Goal: Communication & Community: Participate in discussion

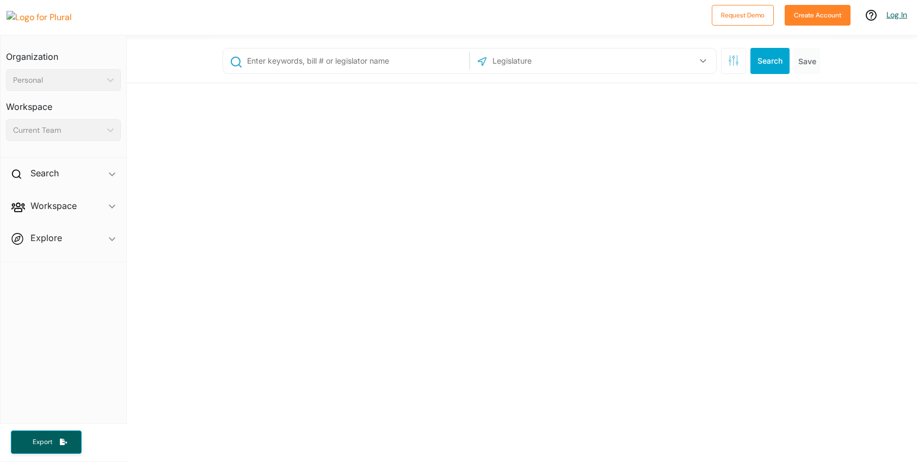
click at [899, 11] on link "Log In" at bounding box center [896, 15] width 21 height 10
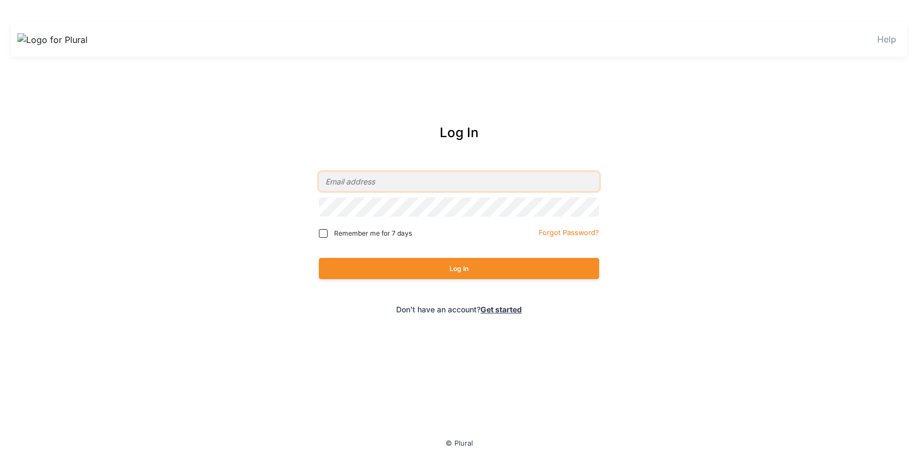
click at [426, 182] on input "email" at bounding box center [459, 181] width 280 height 19
type input "[EMAIL_ADDRESS][DOMAIN_NAME]"
click at [487, 245] on div "Remember me for 7 days Forgot Password?" at bounding box center [459, 233] width 280 height 27
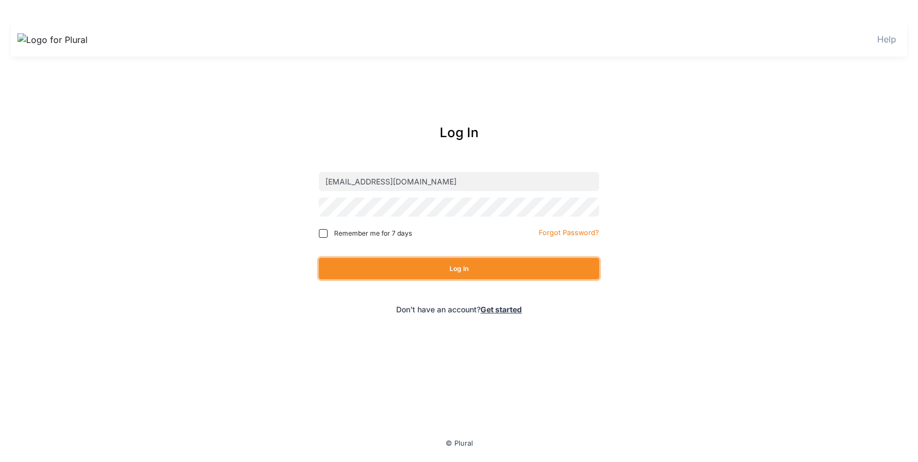
click at [479, 259] on button "Log In" at bounding box center [459, 268] width 280 height 21
click at [363, 235] on span "Remember me for 7 days" at bounding box center [373, 233] width 78 height 10
click at [327, 235] on input "Remember me for 7 days" at bounding box center [323, 233] width 9 height 9
checkbox input "true"
click at [386, 274] on button "Log In" at bounding box center [459, 268] width 280 height 21
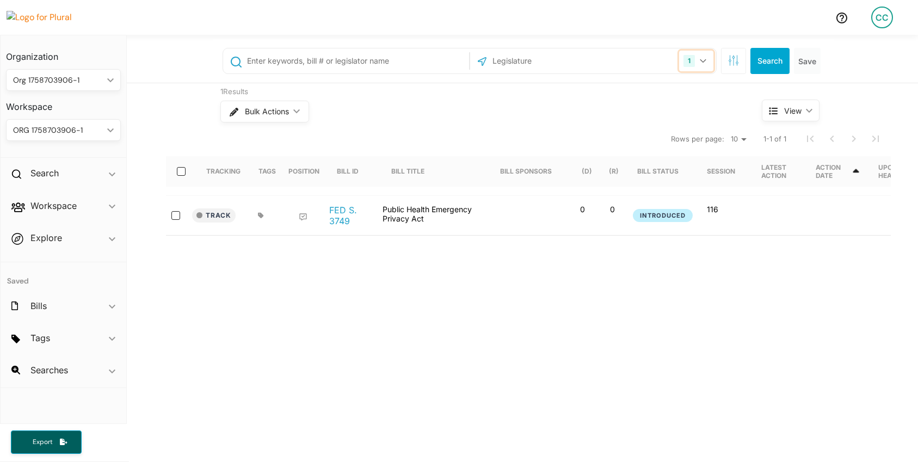
click at [697, 59] on button "1" at bounding box center [696, 61] width 34 height 21
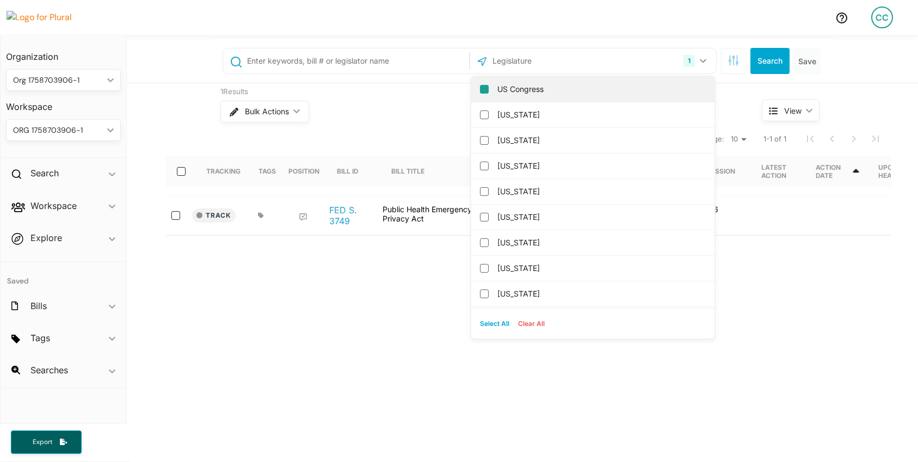
click at [591, 92] on label "US Congress" at bounding box center [600, 89] width 206 height 16
click at [488, 92] on input "US Congress" at bounding box center [484, 89] width 9 height 9
click at [499, 320] on button "Select All" at bounding box center [494, 323] width 38 height 16
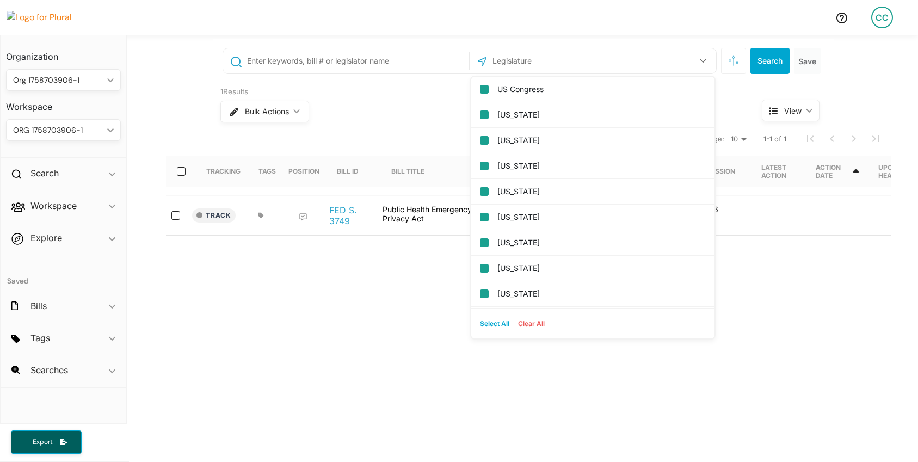
checkbox input "true"
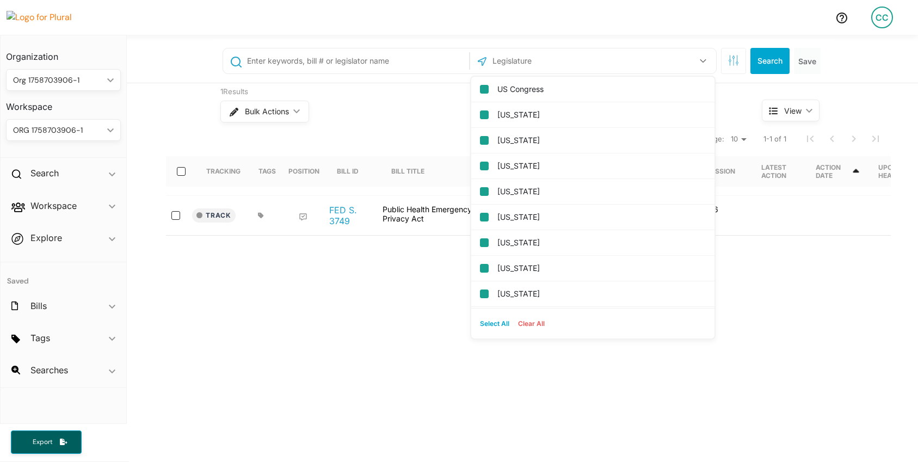
checkbox input "true"
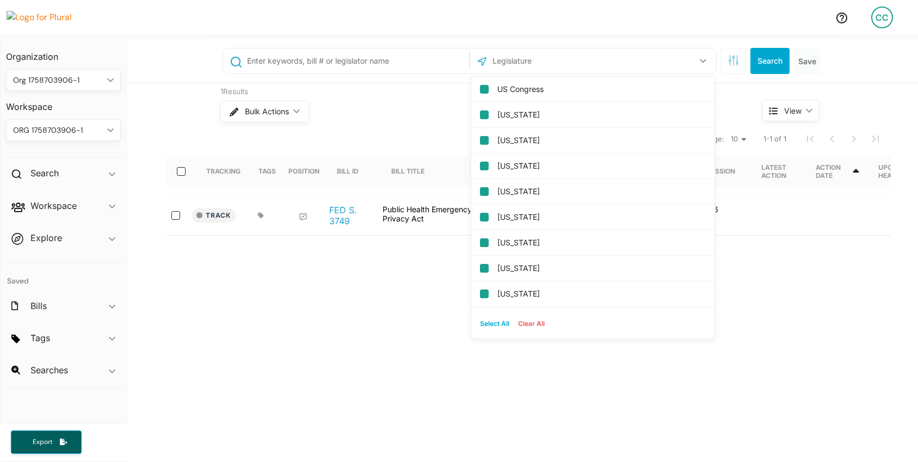
checkbox input "true"
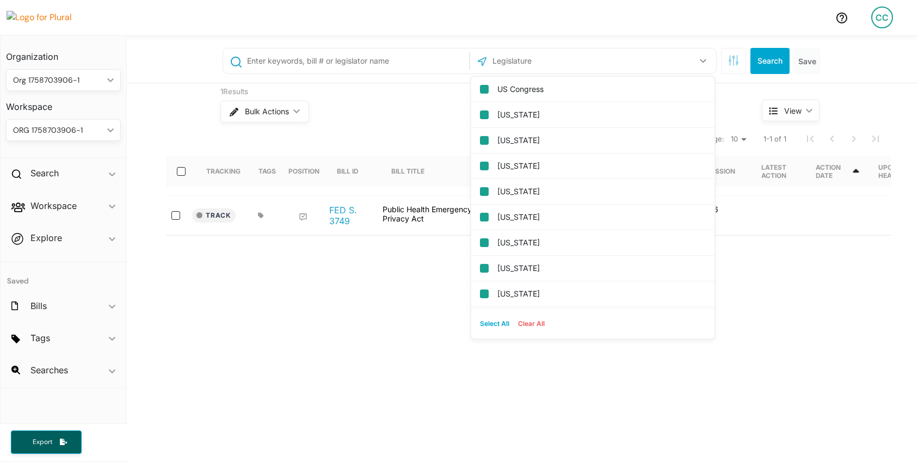
checkbox input "true"
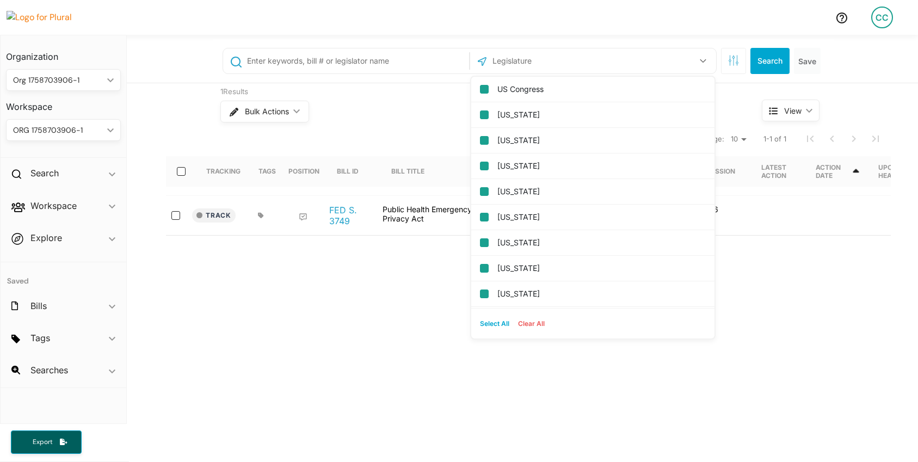
checkbox input "true"
click at [753, 63] on button "Search" at bounding box center [769, 61] width 39 height 26
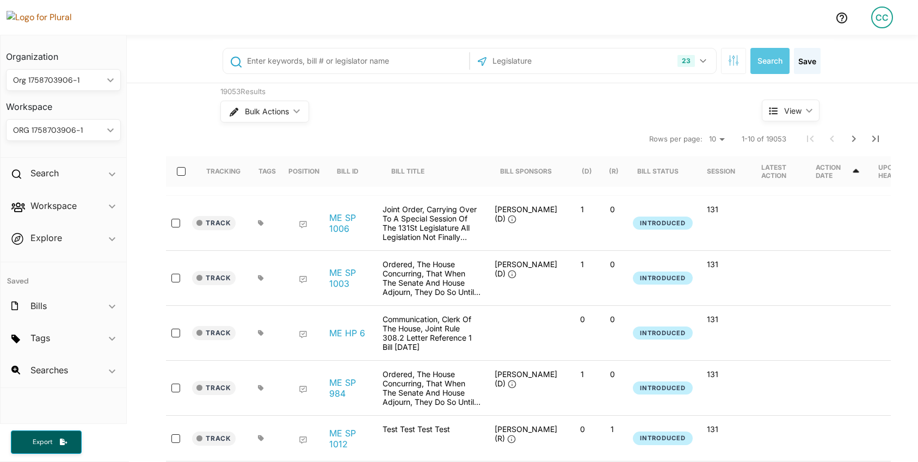
click at [62, 24] on img at bounding box center [45, 17] width 76 height 13
click at [336, 227] on link "ME SP 1006" at bounding box center [349, 223] width 41 height 22
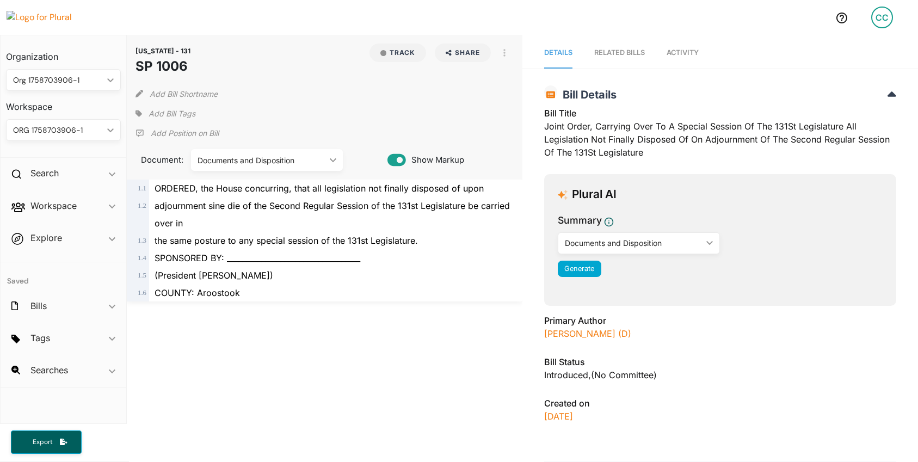
click at [688, 54] on span "Activity" at bounding box center [682, 52] width 32 height 8
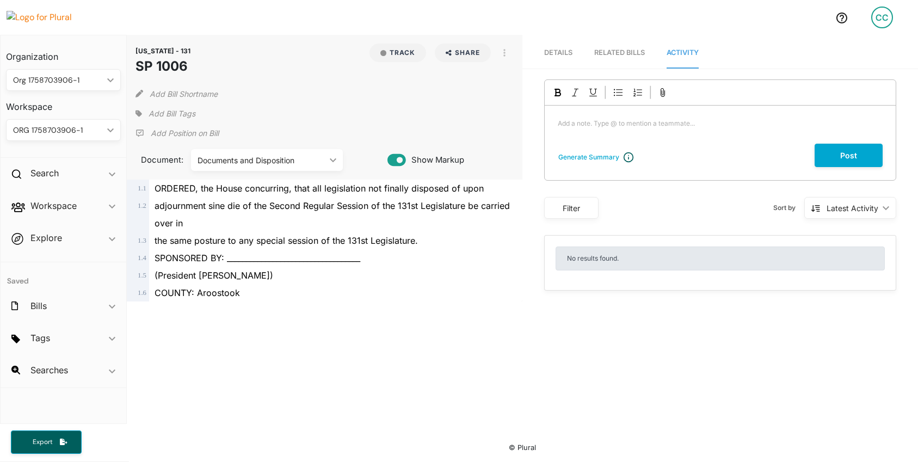
click at [627, 125] on p "Add a note. Type @ to mention a teammate... ﻿" at bounding box center [720, 124] width 325 height 10
click at [889, 23] on div "CC" at bounding box center [882, 18] width 22 height 22
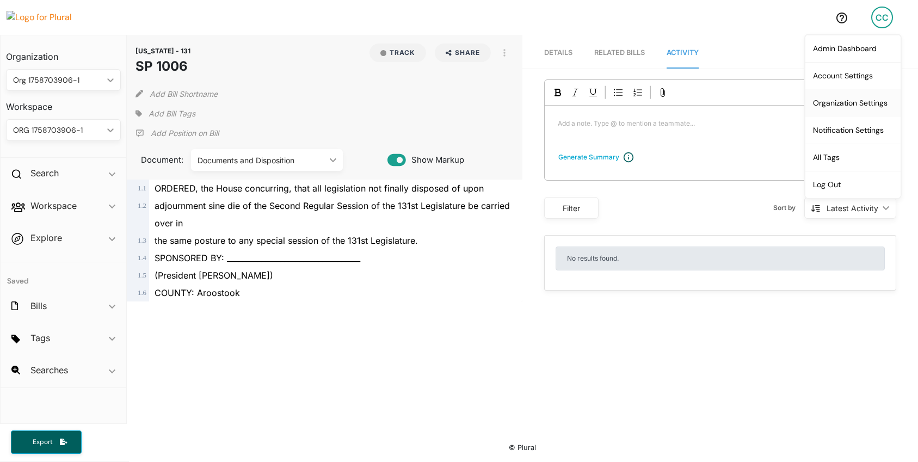
click at [829, 103] on link "Organization Settings" at bounding box center [852, 102] width 95 height 27
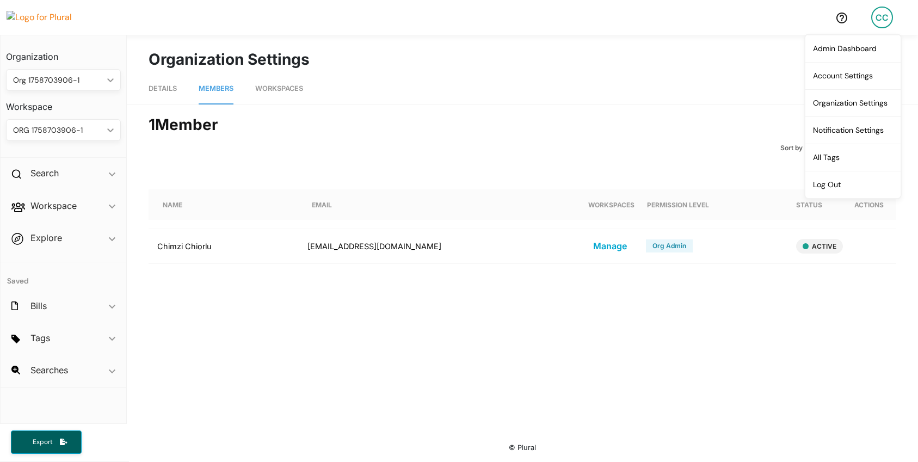
click at [479, 290] on div "NAME EMAIL WORKSPACES PERMISSION LEVEL STATUS ACTIONS Chimzi Chiorlu chimzi+loc…" at bounding box center [521, 280] width 747 height 237
click at [20, 200] on span at bounding box center [18, 208] width 14 height 16
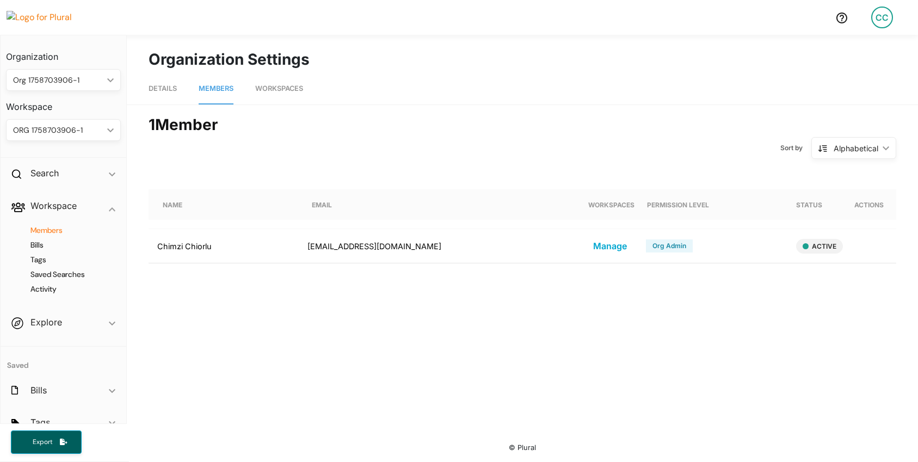
click at [46, 233] on h4 "Members" at bounding box center [66, 230] width 98 height 10
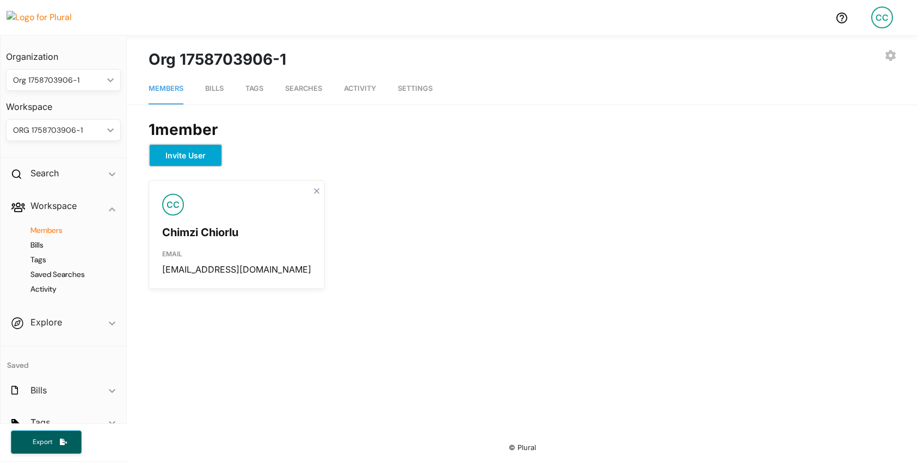
click at [189, 144] on button "Invite User" at bounding box center [185, 155] width 74 height 23
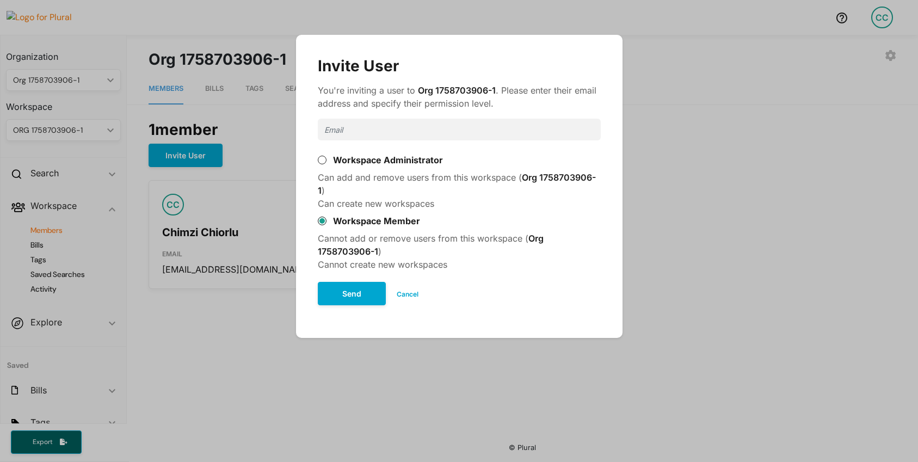
click at [355, 126] on input "Modal" at bounding box center [459, 130] width 283 height 22
click at [370, 131] on input "[EMAIL_ADDRESS][DOMAIN_NAME]" at bounding box center [459, 130] width 283 height 22
type input "[EMAIL_ADDRESS][DOMAIN_NAME]"
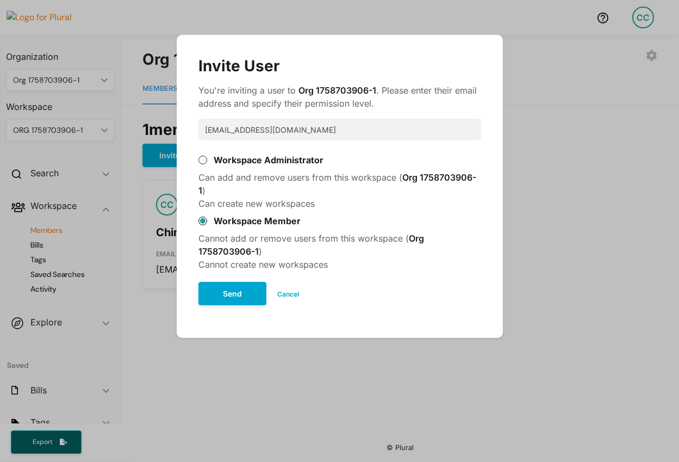
click at [309, 263] on div "Cannot add or remove users from this workspace ( Org 1758703906-1 ) Cannot crea…" at bounding box center [340, 251] width 283 height 39
click at [229, 286] on button "Send" at bounding box center [233, 293] width 68 height 23
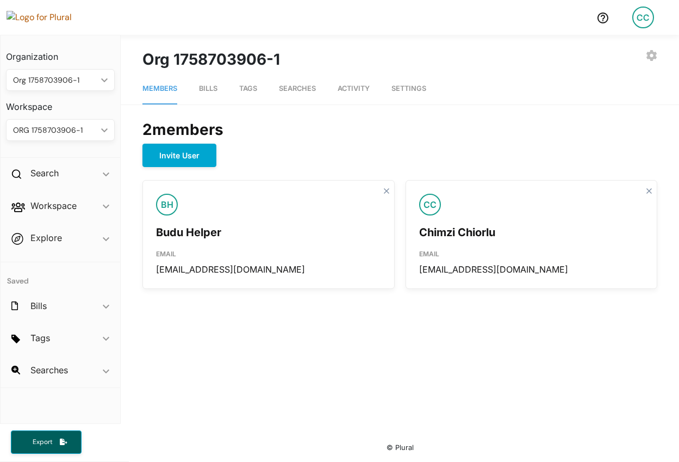
click at [63, 11] on img at bounding box center [45, 17] width 76 height 13
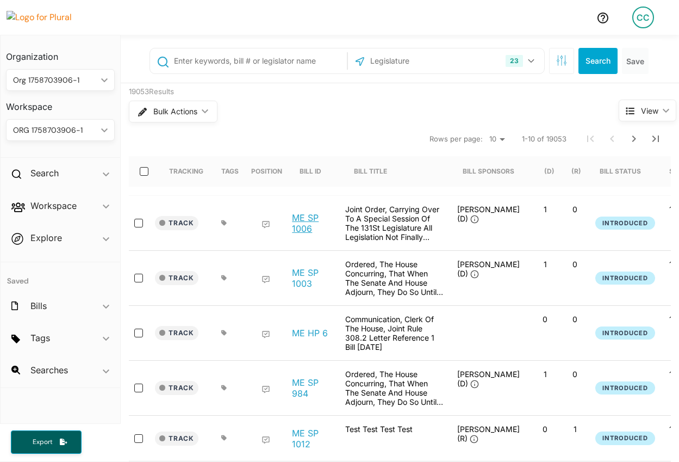
click at [319, 215] on link "ME SP 1006" at bounding box center [312, 223] width 41 height 22
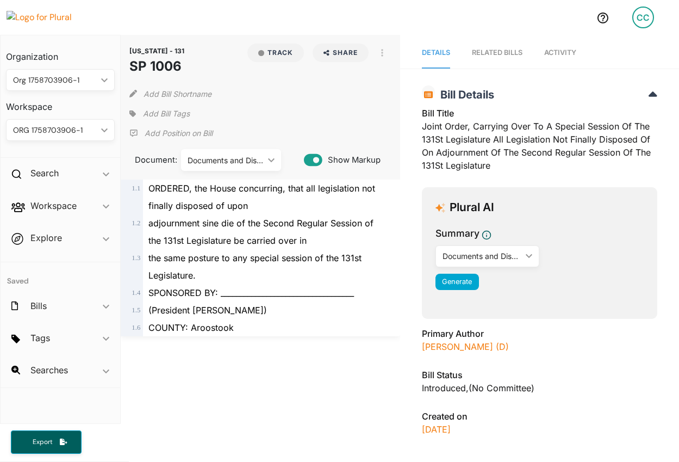
click at [552, 64] on link "Activity" at bounding box center [560, 53] width 32 height 31
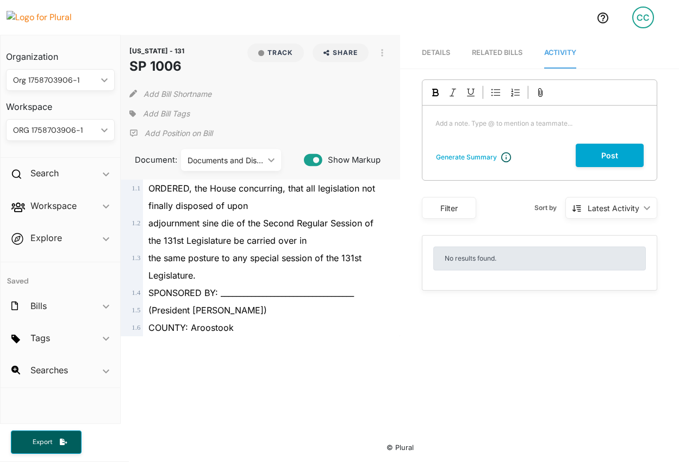
click at [456, 123] on p "Add a note. Type @ to mention a teammate... ﻿" at bounding box center [540, 124] width 208 height 10
click at [595, 154] on button "Post" at bounding box center [610, 155] width 68 height 23
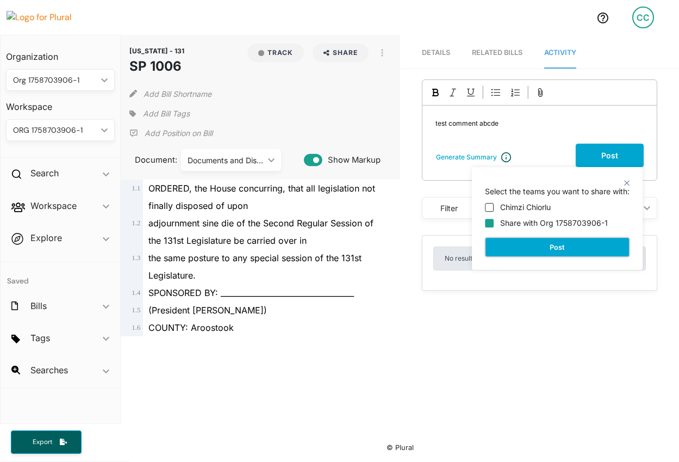
click at [548, 240] on button "Post" at bounding box center [557, 247] width 145 height 20
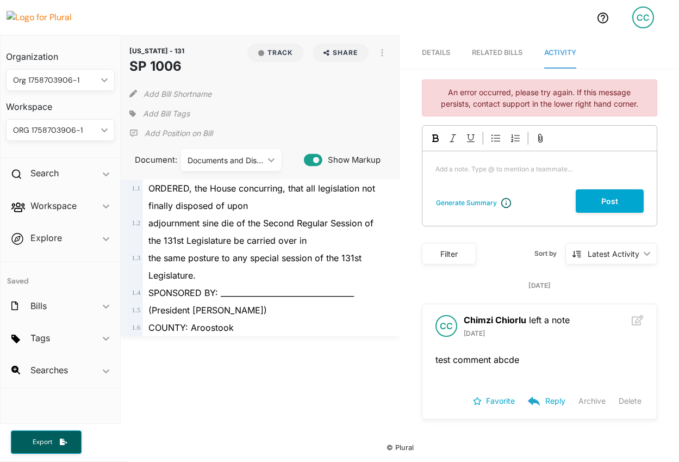
click at [507, 174] on div "Add a note. Type @ to mention a teammate... ﻿" at bounding box center [540, 170] width 234 height 38
click at [512, 165] on p "Add a note. Type @ to mention a teammate... ﻿" at bounding box center [540, 169] width 208 height 10
click at [600, 200] on button "Post" at bounding box center [610, 200] width 68 height 23
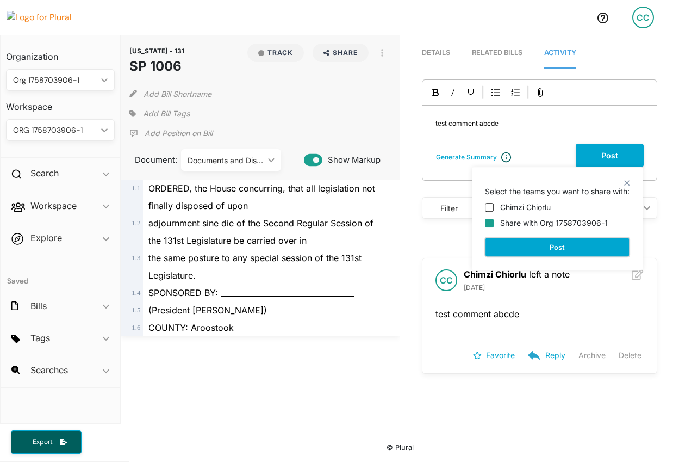
click at [573, 242] on button "Post" at bounding box center [557, 247] width 145 height 20
